Goal: Task Accomplishment & Management: Complete application form

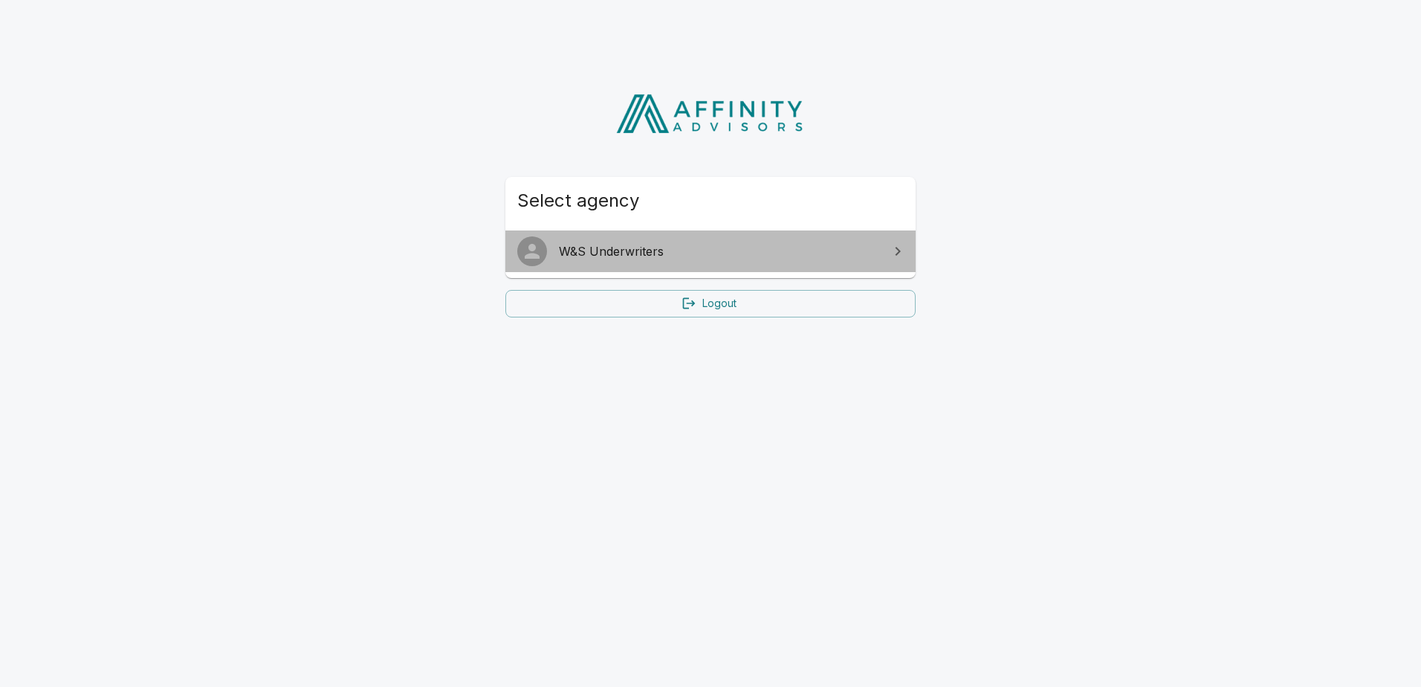
click at [787, 249] on span "W&S Underwriters" at bounding box center [719, 251] width 321 height 18
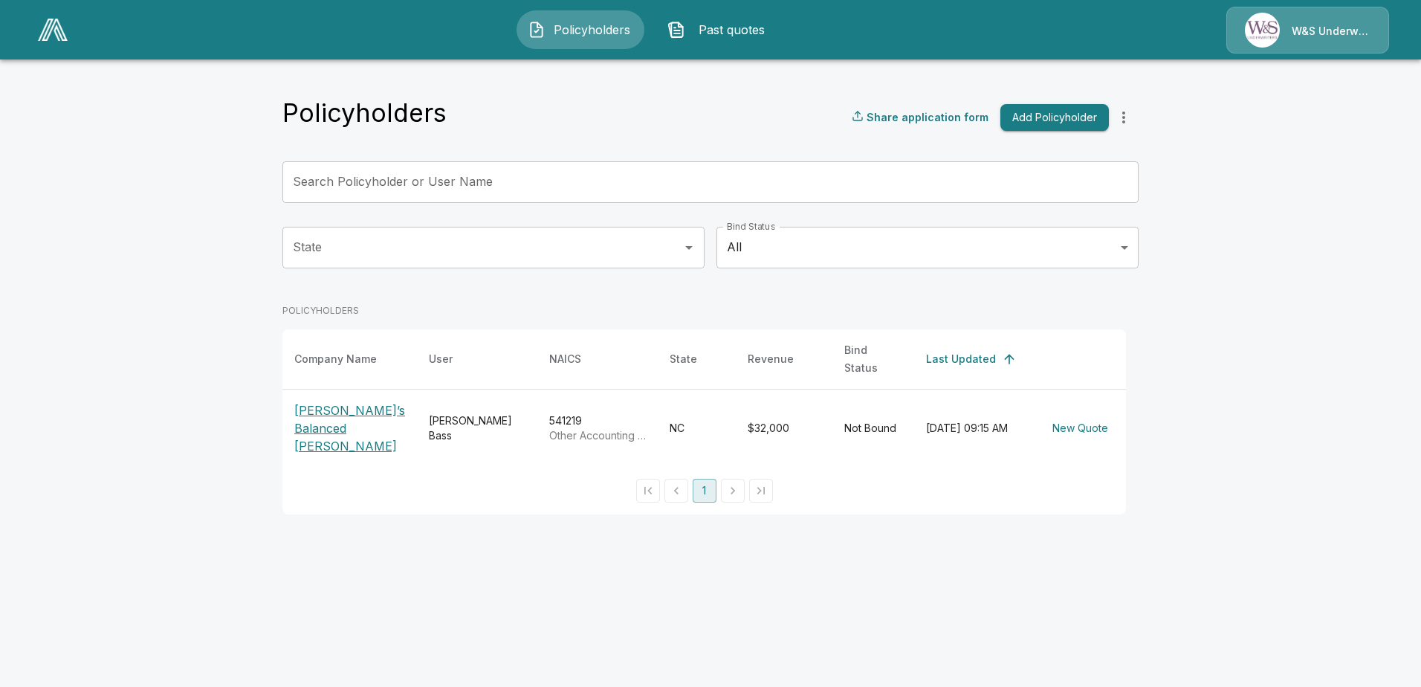
click at [473, 188] on input "Search Policyholder or User Name" at bounding box center [703, 182] width 840 height 42
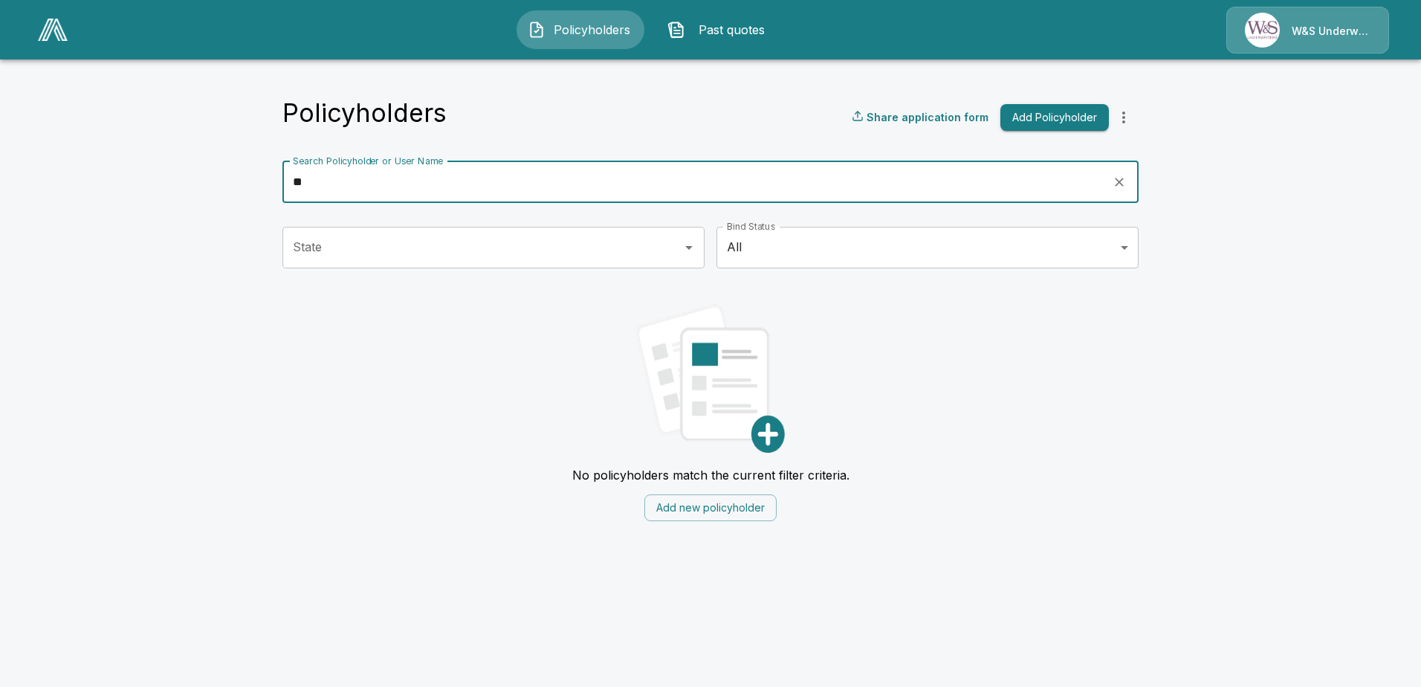
type input "*"
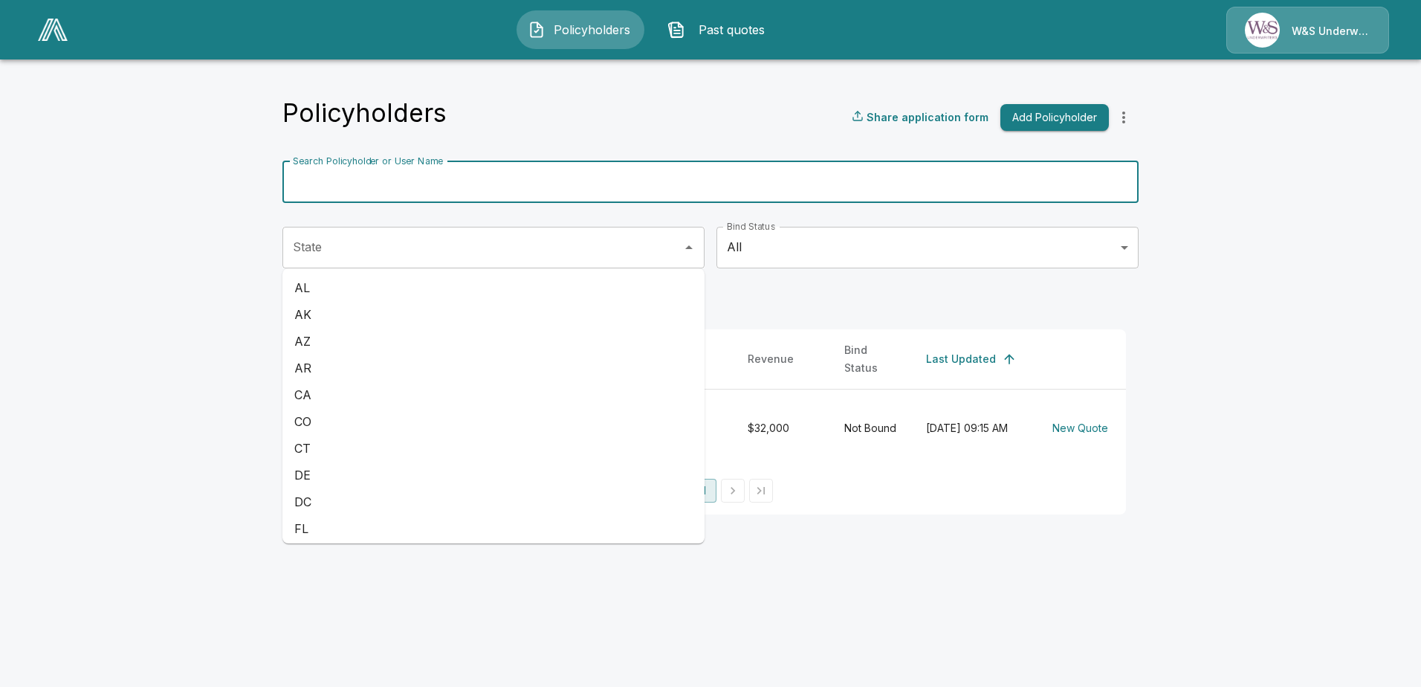
click at [505, 263] on div "State" at bounding box center [494, 248] width 422 height 42
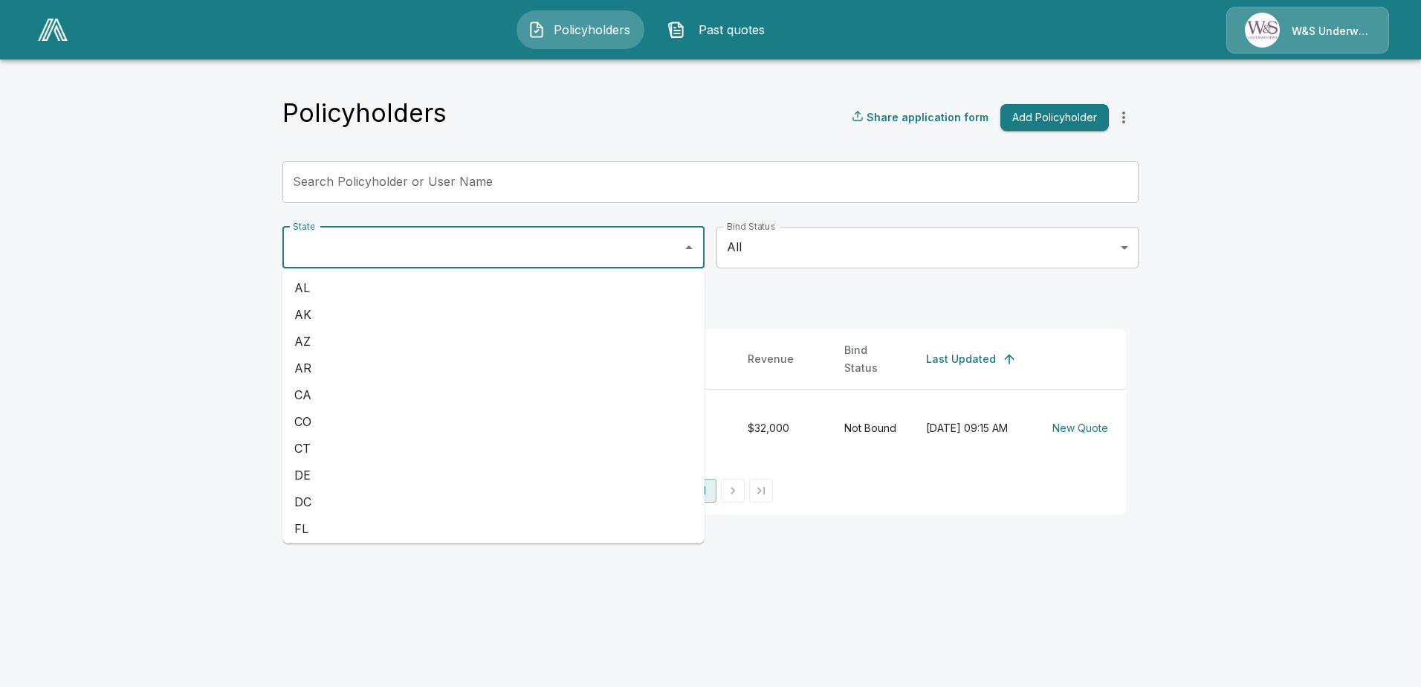
click at [1257, 30] on div "W&S Underwriters" at bounding box center [1308, 30] width 163 height 47
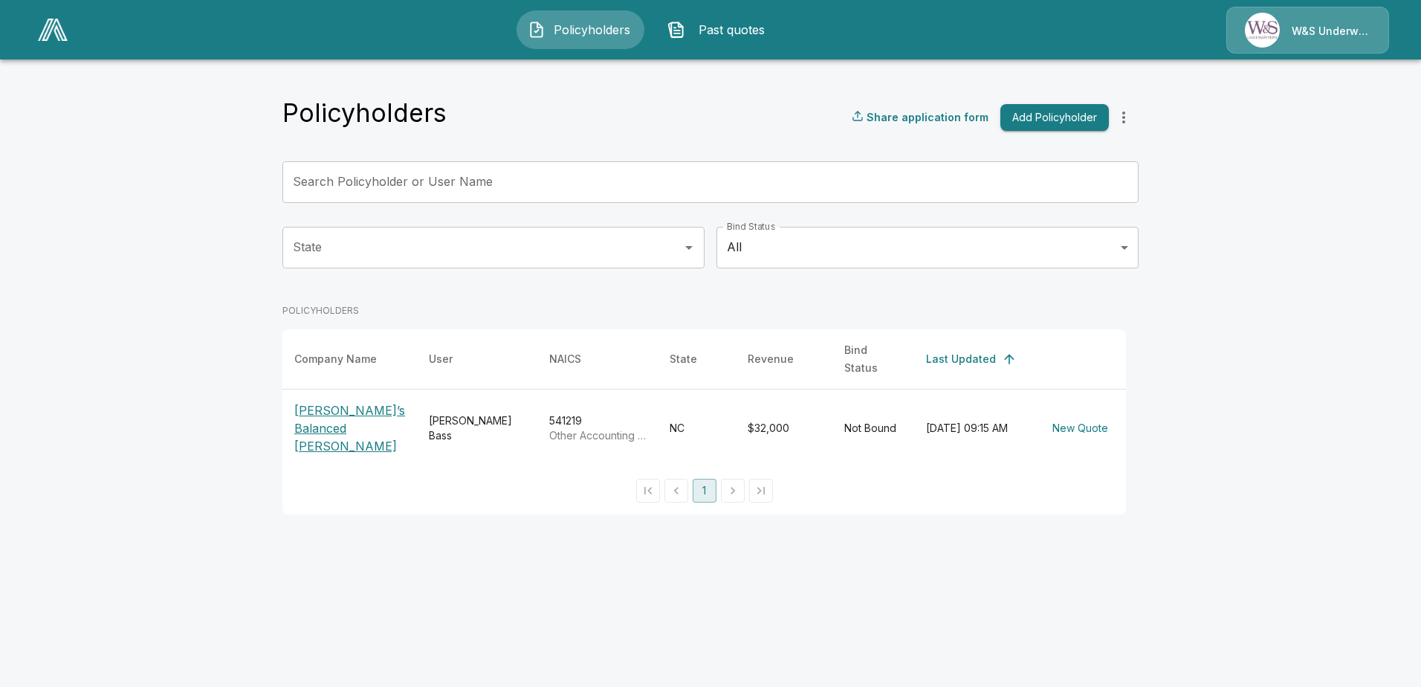
click at [1262, 36] on div "W&S Underwriters" at bounding box center [1308, 30] width 163 height 47
click at [1074, 105] on button "Add Policyholder" at bounding box center [1055, 118] width 109 height 28
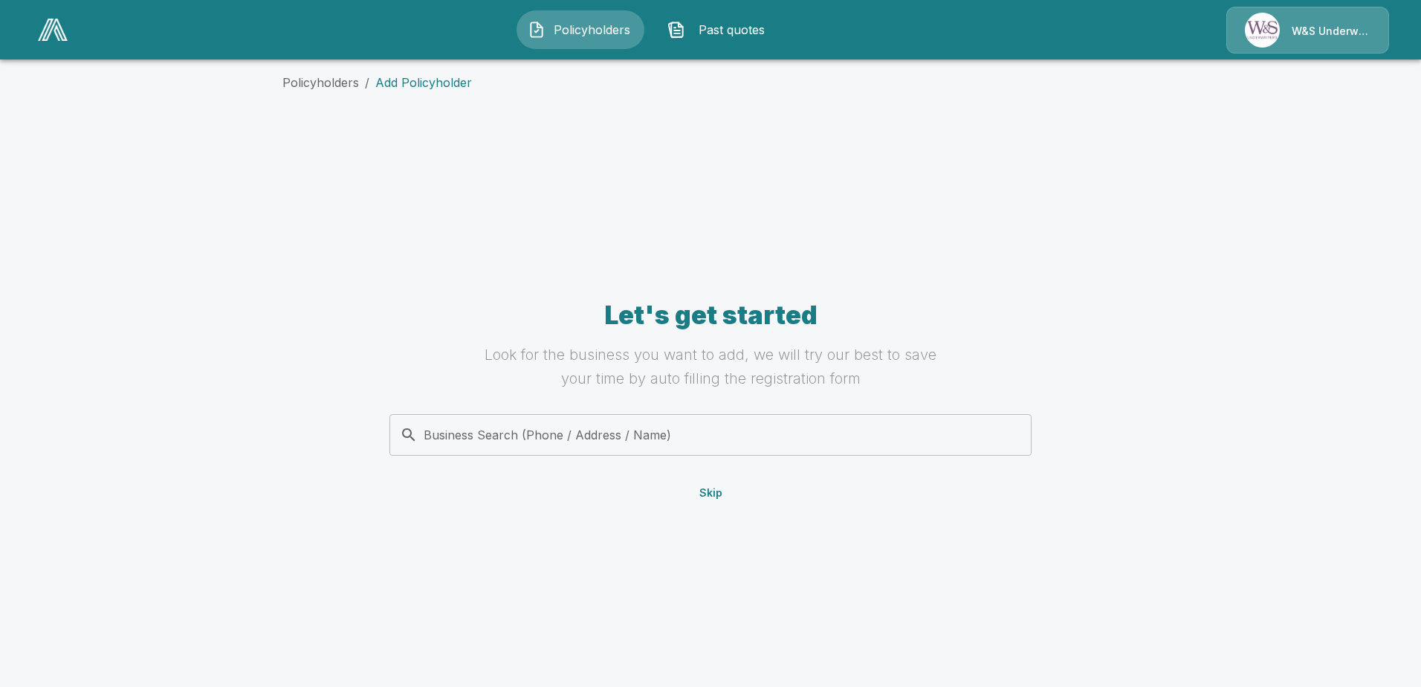
click at [541, 439] on input "Business Search (Phone / Address / Name)" at bounding box center [708, 435] width 624 height 28
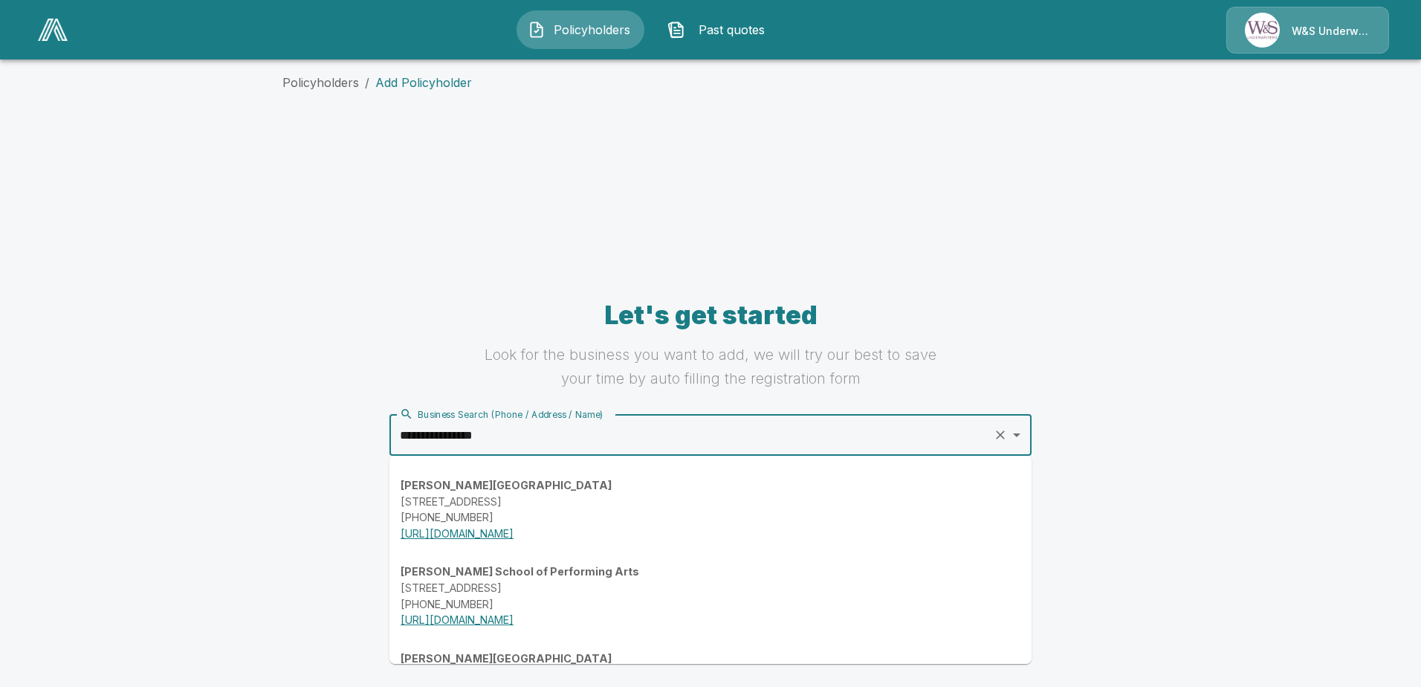
type input "**********"
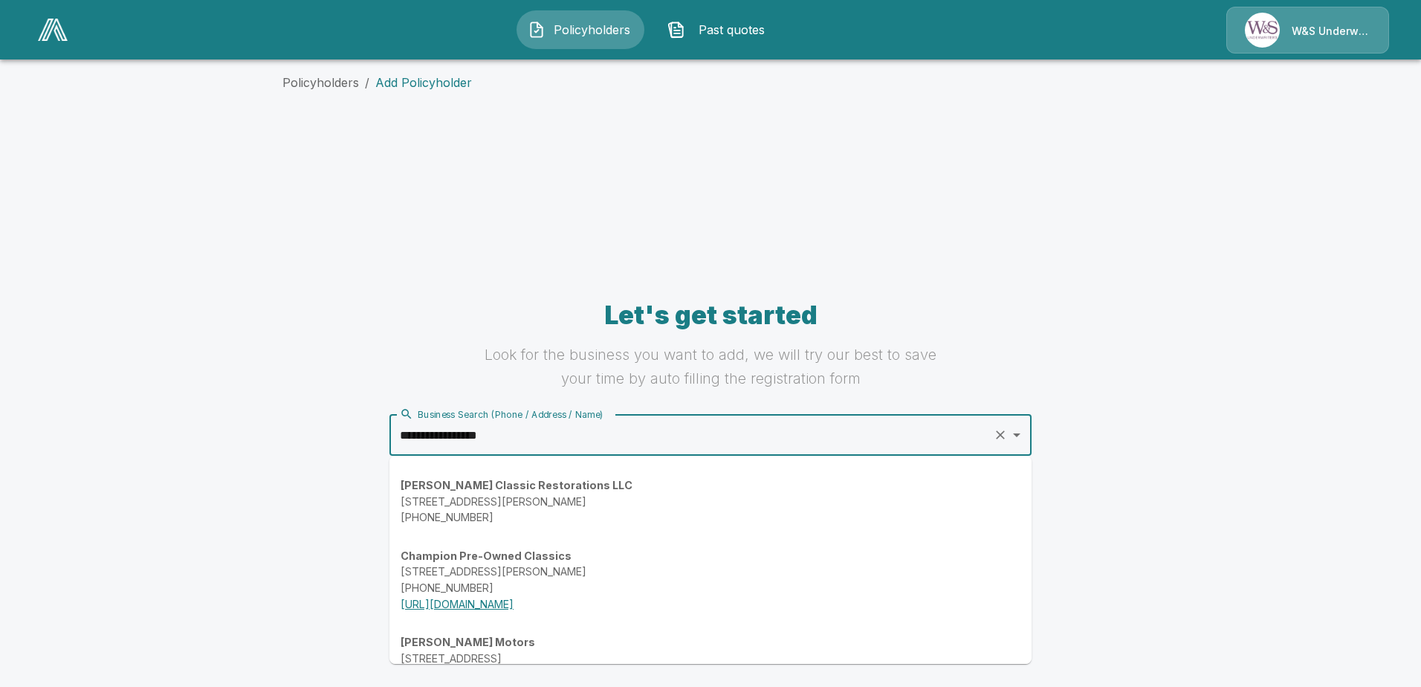
drag, startPoint x: 533, startPoint y: 439, endPoint x: 262, endPoint y: 439, distance: 270.6
click at [262, 439] on main "**********" at bounding box center [710, 329] width 1421 height 659
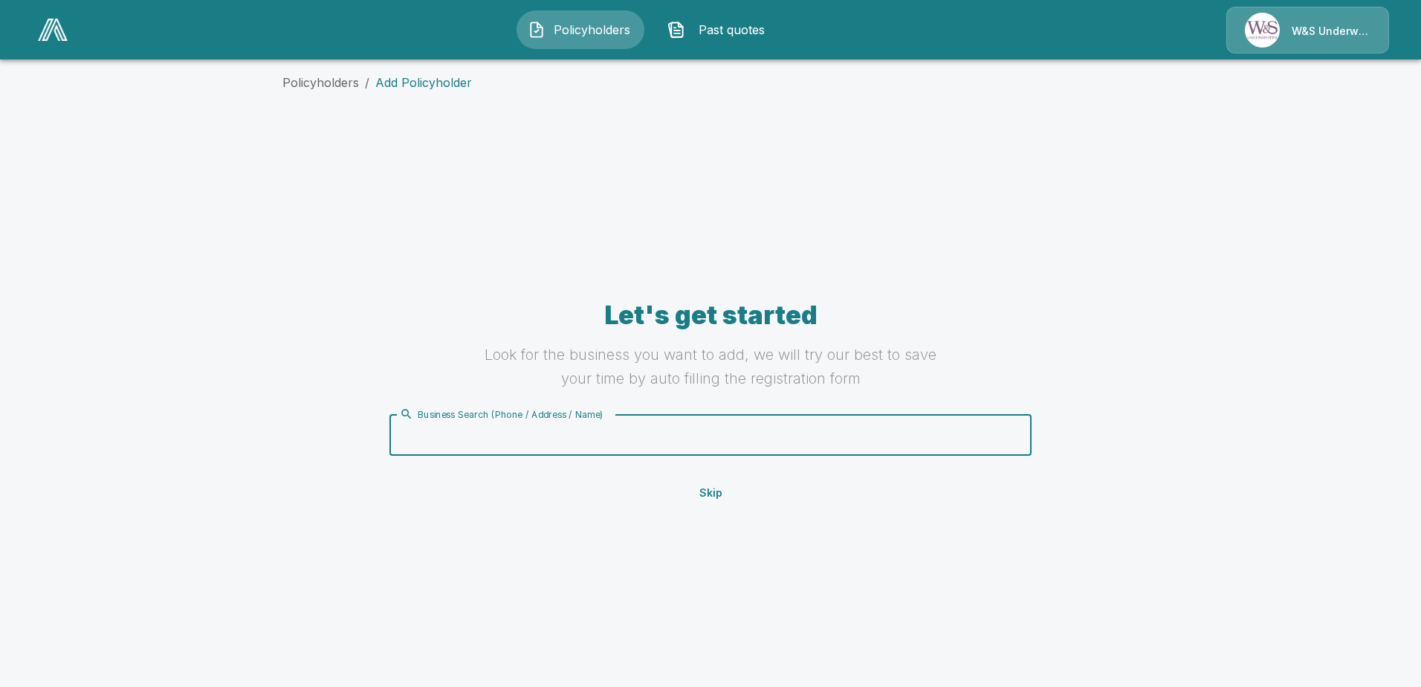
click at [262, 439] on main "Policyholders / Add Policyholder Let's get started Look for the business you wa…" at bounding box center [710, 329] width 1421 height 659
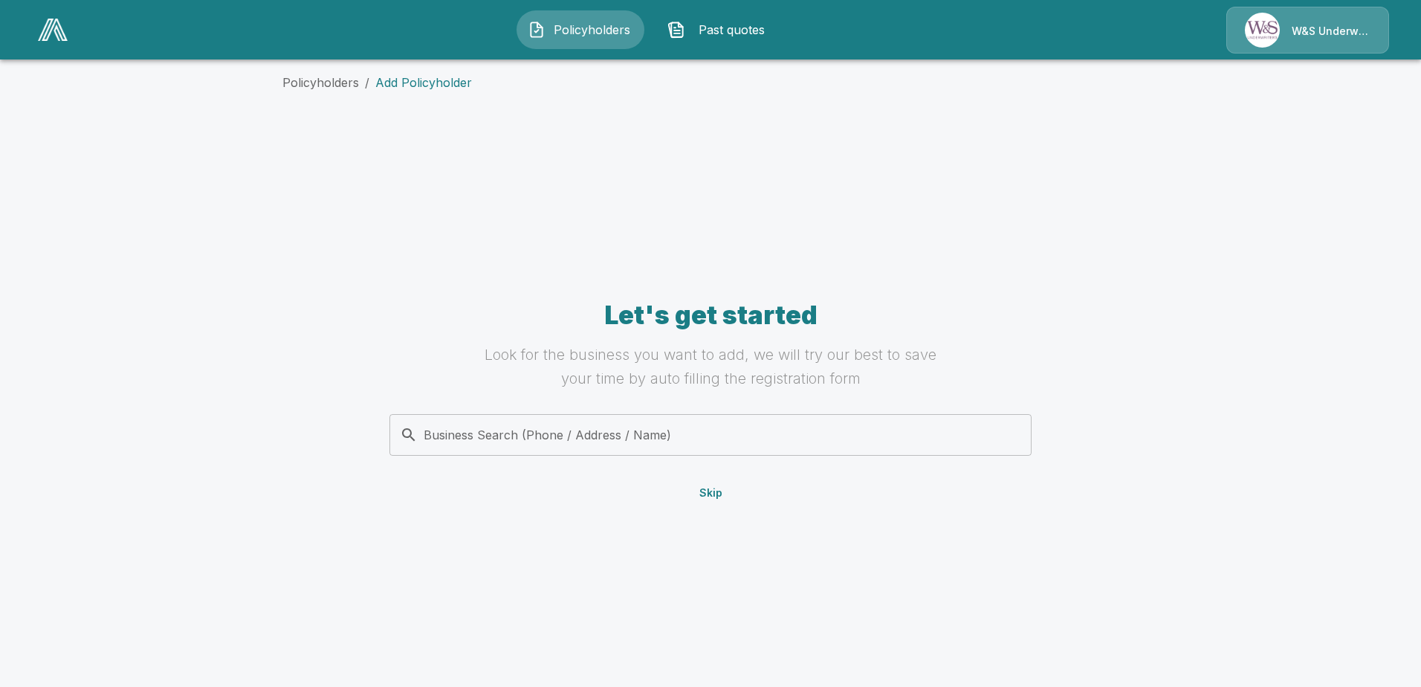
click at [714, 479] on div "Let's get started Look for the business you want to add, we will try our best t…" at bounding box center [711, 403] width 856 height 549
click at [714, 484] on button "Skip" at bounding box center [711, 494] width 48 height 28
